Goal: Complete application form

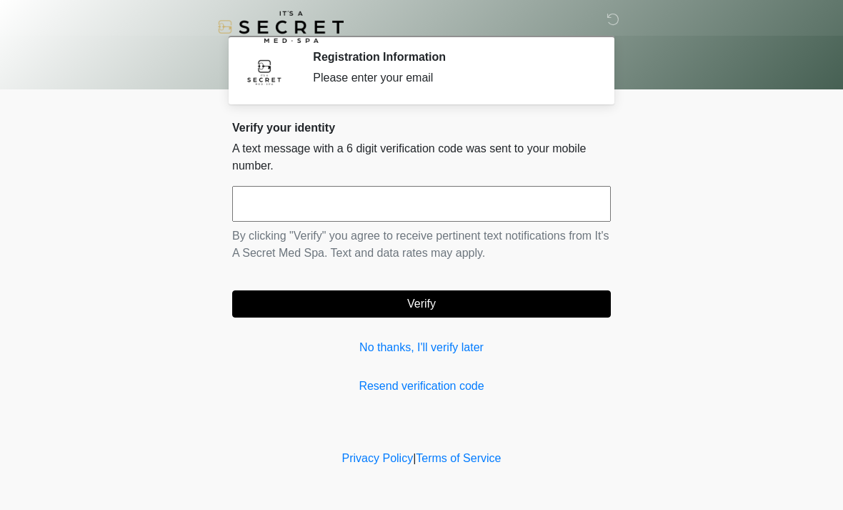
click at [400, 196] on input "text" at bounding box center [421, 204] width 379 height 36
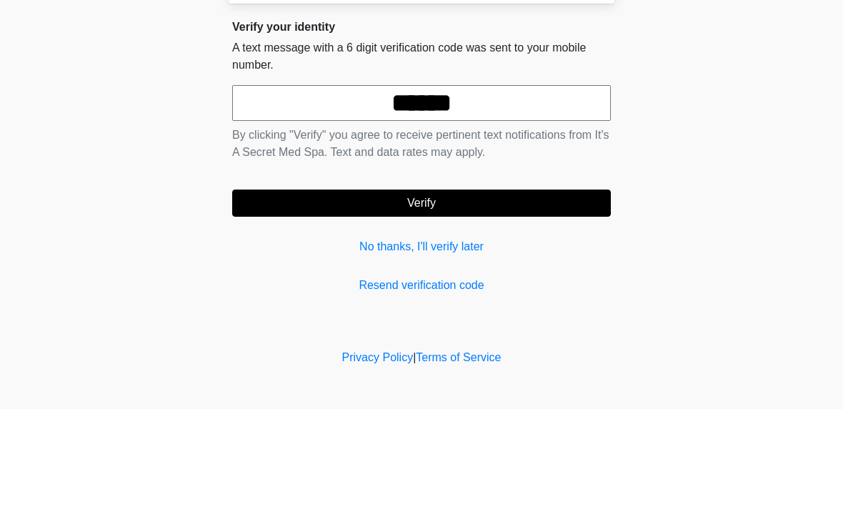
type input "******"
click at [530, 290] on button "Verify" at bounding box center [421, 303] width 379 height 27
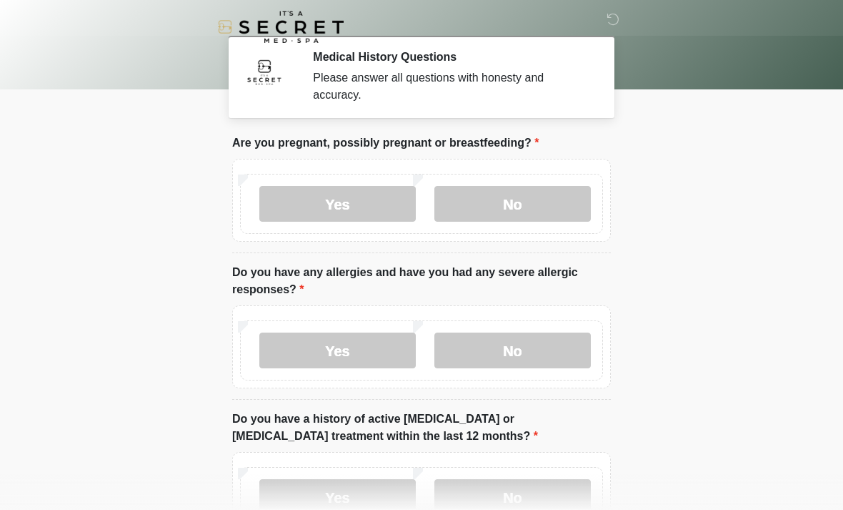
click at [512, 196] on label "No" at bounding box center [513, 204] width 157 height 36
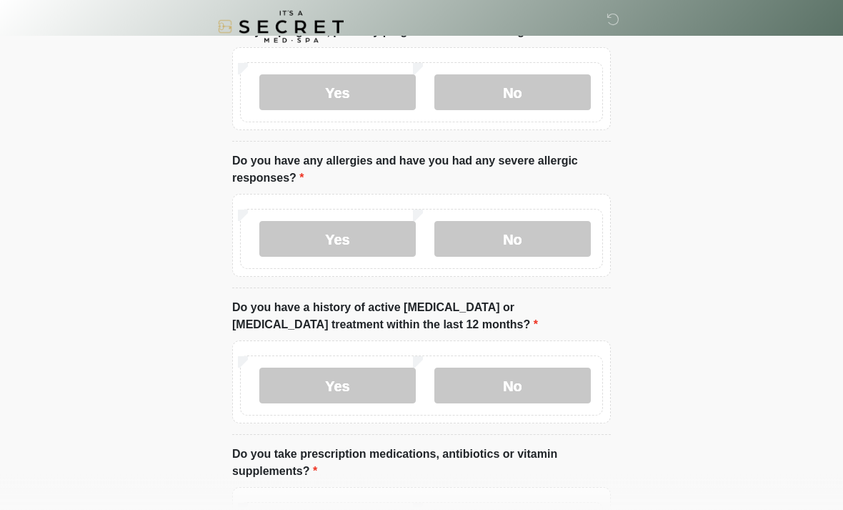
scroll to position [123, 0]
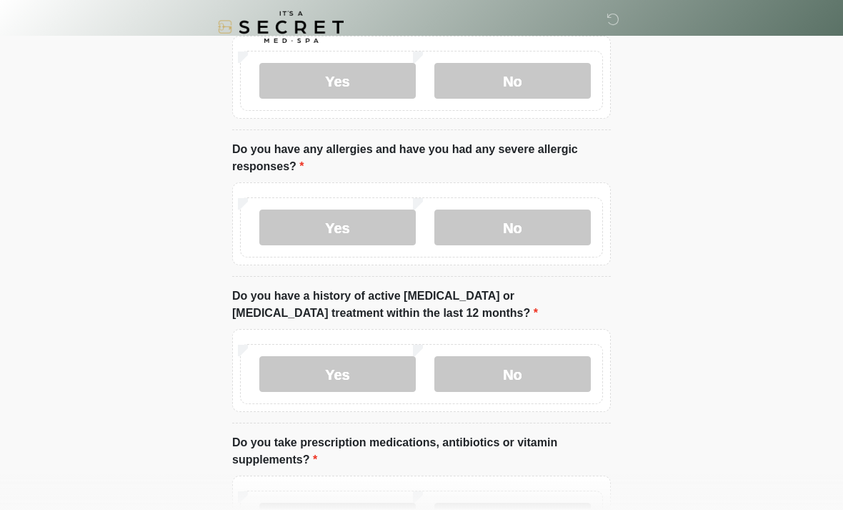
click at [540, 229] on label "No" at bounding box center [513, 227] width 157 height 36
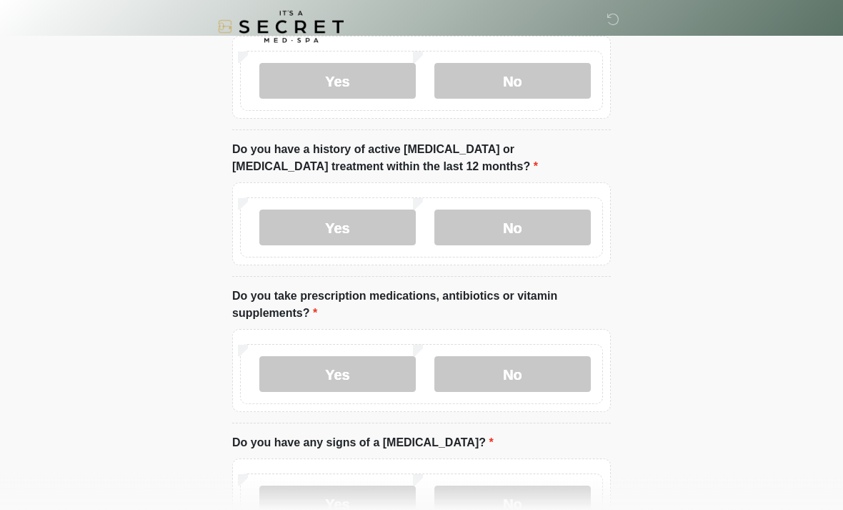
scroll to position [271, 0]
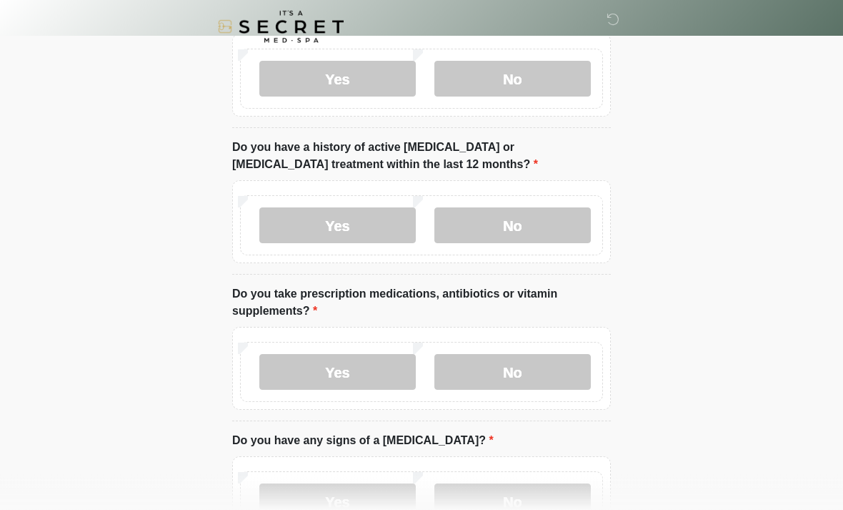
click at [532, 238] on label "No" at bounding box center [513, 226] width 157 height 36
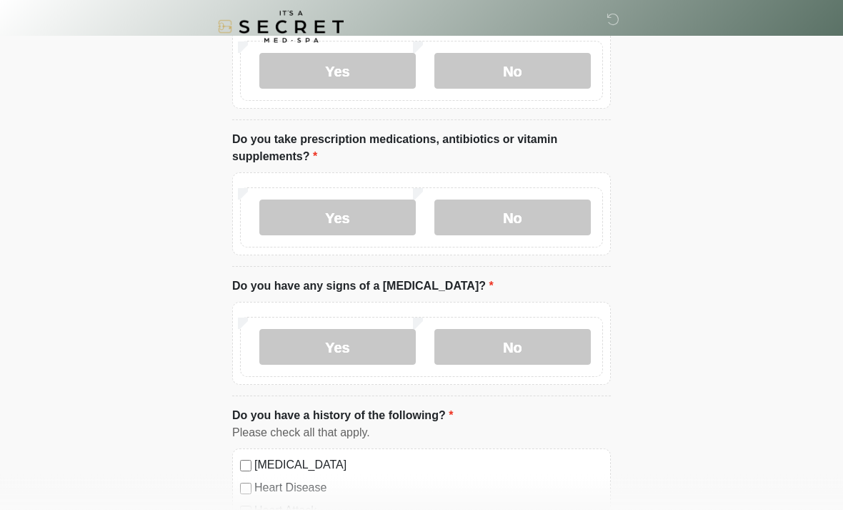
scroll to position [426, 0]
click at [366, 219] on label "Yes" at bounding box center [337, 217] width 157 height 36
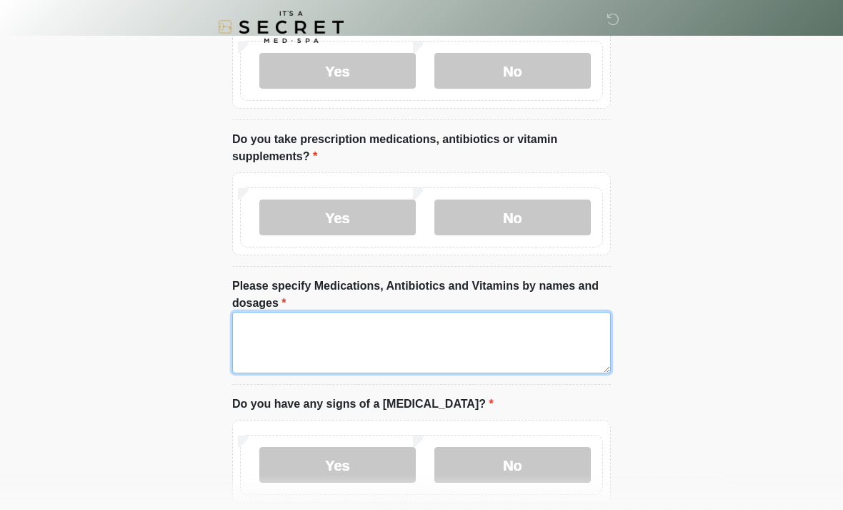
click at [309, 331] on textarea "Please specify Medications, Antibiotics and Vitamins by names and dosages" at bounding box center [421, 342] width 379 height 61
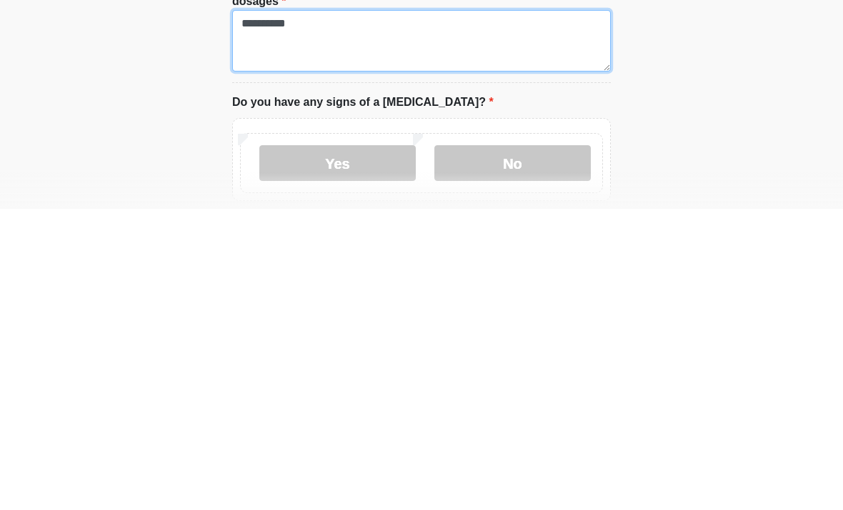
scroll to position [449, 0]
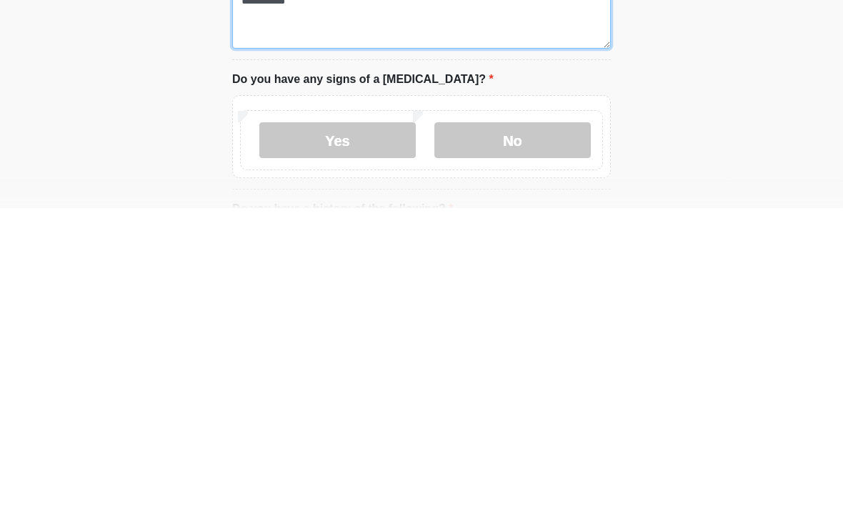
type textarea "**********"
click at [499, 424] on label "No" at bounding box center [513, 442] width 157 height 36
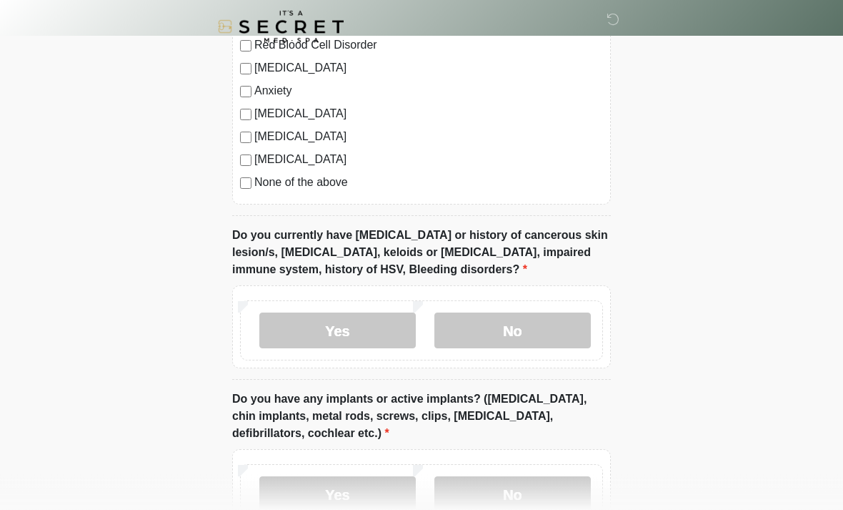
scroll to position [1086, 0]
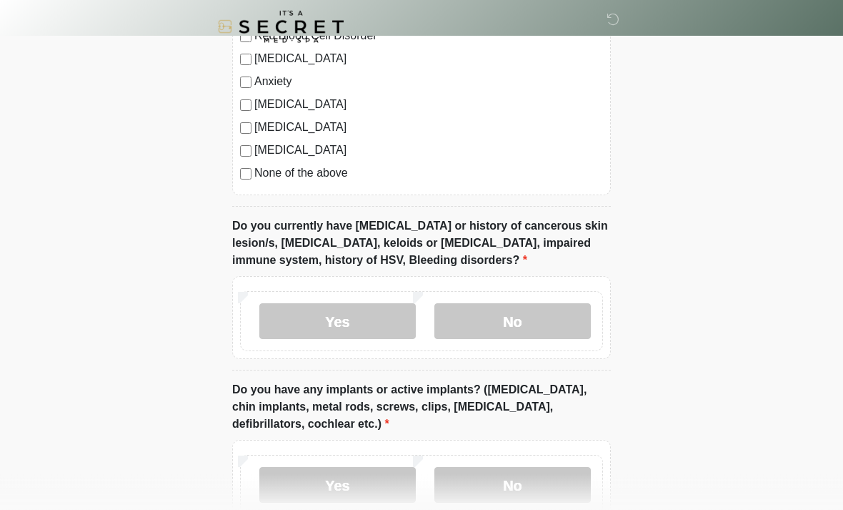
click at [543, 319] on label "No" at bounding box center [513, 322] width 157 height 36
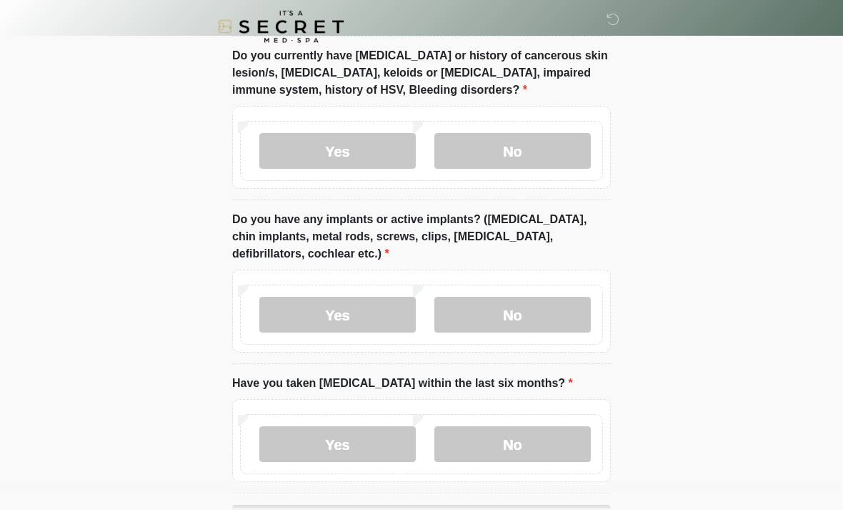
scroll to position [1276, 0]
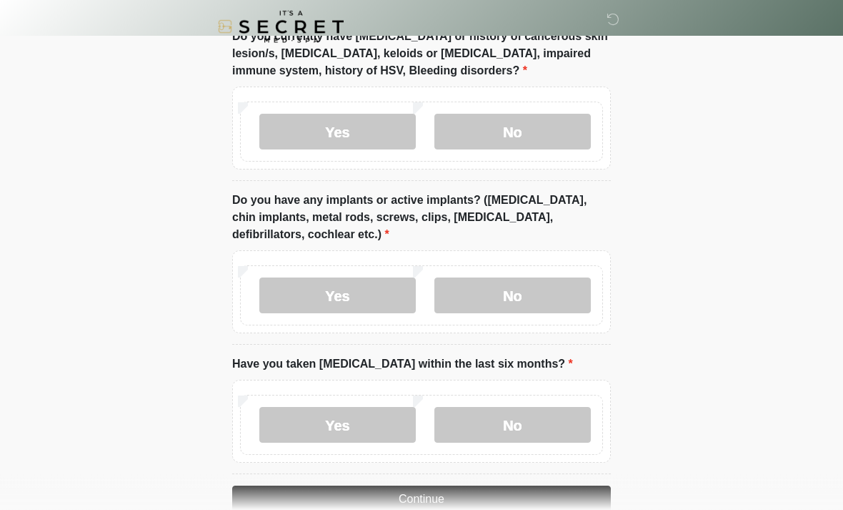
click at [548, 286] on label "No" at bounding box center [513, 296] width 157 height 36
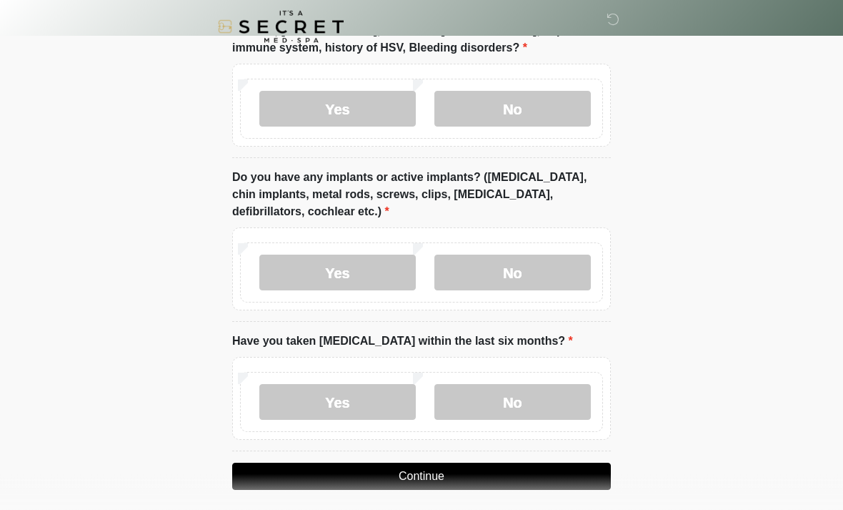
scroll to position [1307, 0]
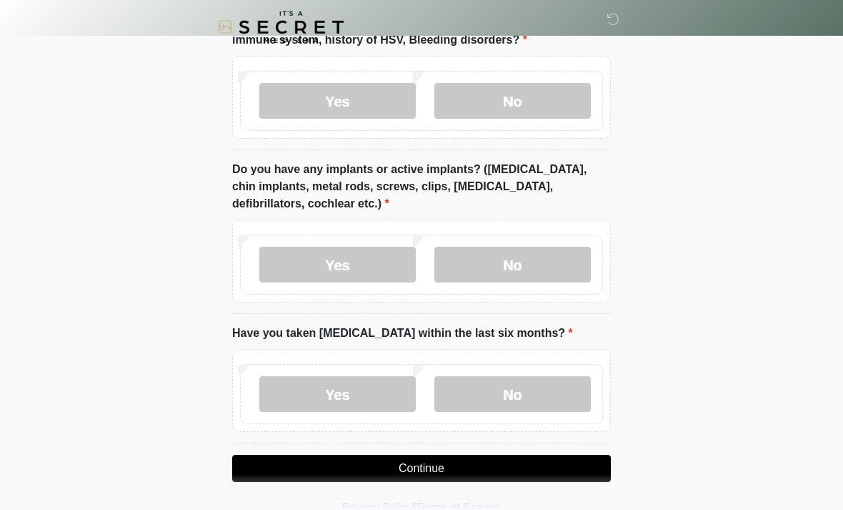
click at [527, 384] on label "No" at bounding box center [513, 394] width 157 height 36
click at [495, 465] on button "Continue" at bounding box center [421, 468] width 379 height 27
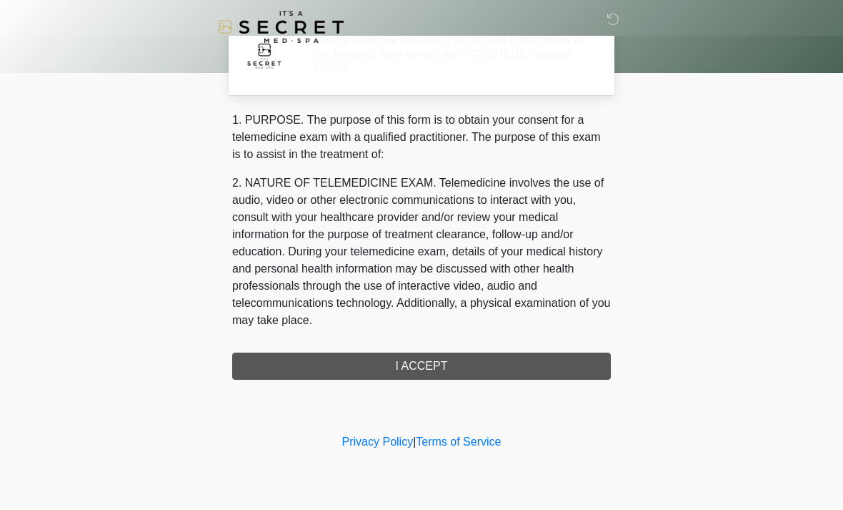
scroll to position [0, 0]
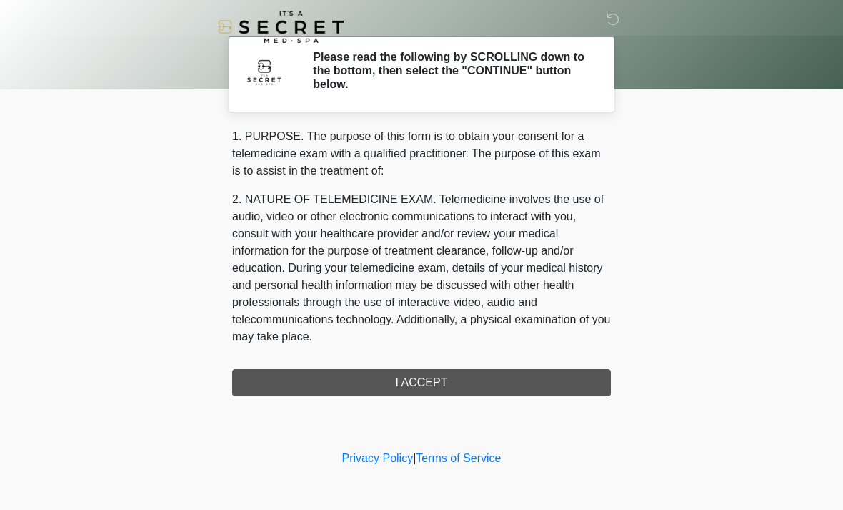
click at [452, 392] on div "1. PURPOSE. The purpose of this form is to obtain your consent for a telemedici…" at bounding box center [421, 262] width 379 height 268
click at [527, 367] on div "1. PURPOSE. The purpose of this form is to obtain your consent for a telemedici…" at bounding box center [421, 262] width 379 height 268
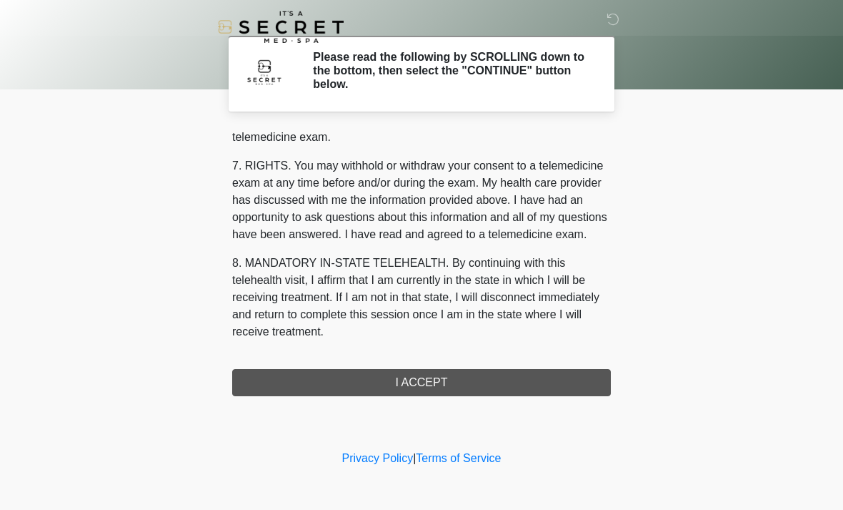
click at [431, 381] on div "1. PURPOSE. The purpose of this form is to obtain your consent for a telemedici…" at bounding box center [421, 262] width 379 height 268
click at [430, 381] on div "1. PURPOSE. The purpose of this form is to obtain your consent for a telemedici…" at bounding box center [421, 262] width 379 height 268
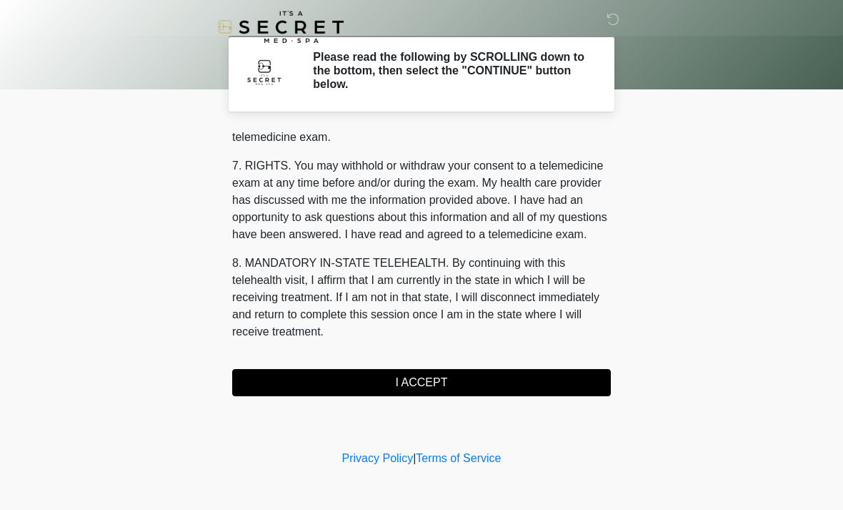
click at [294, 380] on button "I ACCEPT" at bounding box center [421, 382] width 379 height 27
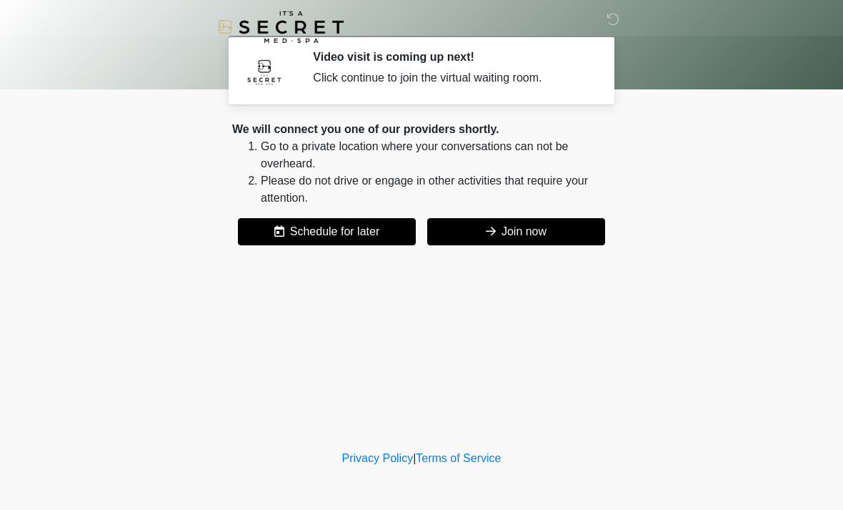
click at [537, 229] on button "Join now" at bounding box center [516, 231] width 178 height 27
